Goal: Information Seeking & Learning: Learn about a topic

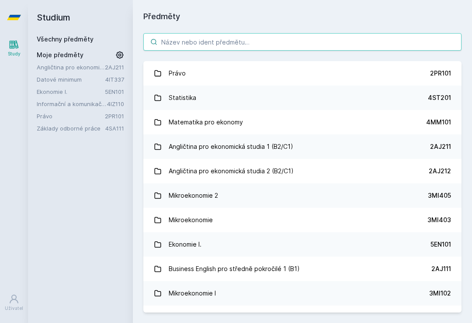
click at [308, 42] on input "search" at bounding box center [302, 41] width 318 height 17
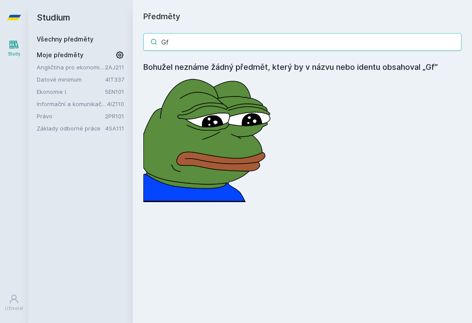
type input "G"
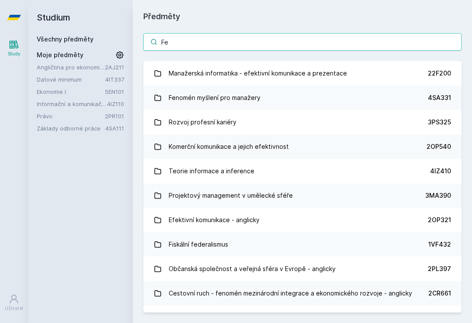
type input "Fe"
click at [334, 104] on link "Fenomén myšlení pro manažery 4SA331" at bounding box center [302, 98] width 318 height 24
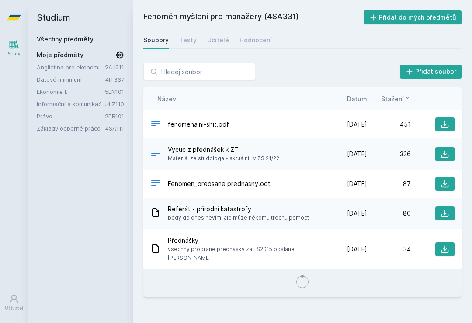
click at [258, 43] on div "Hodnocení" at bounding box center [255, 40] width 32 height 9
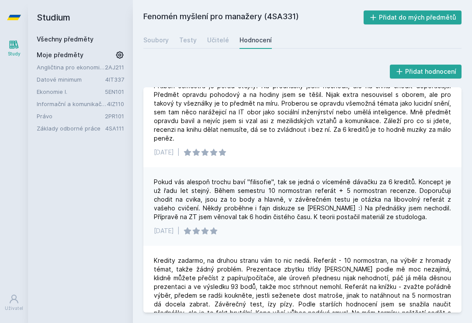
scroll to position [20, 0]
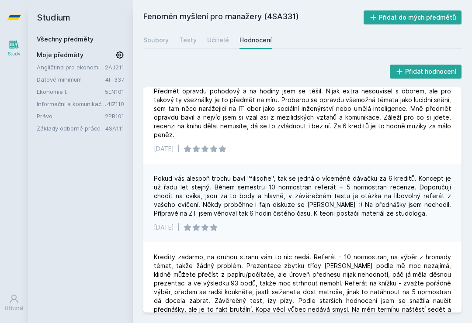
click at [225, 29] on div "Fenomén myšlení pro manažery (4SA331) Přidat do mých předmětů [GEOGRAPHIC_DATA]…" at bounding box center [302, 161] width 318 height 302
click at [217, 38] on div "Učitelé" at bounding box center [218, 40] width 22 height 9
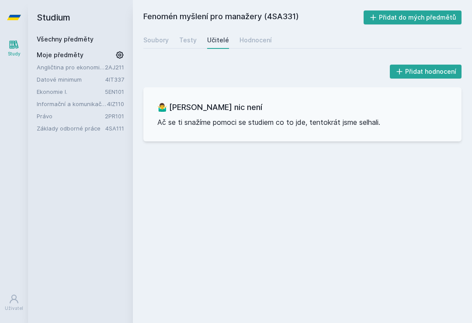
click at [156, 36] on div "Soubory" at bounding box center [155, 40] width 25 height 9
